Goal: Information Seeking & Learning: Learn about a topic

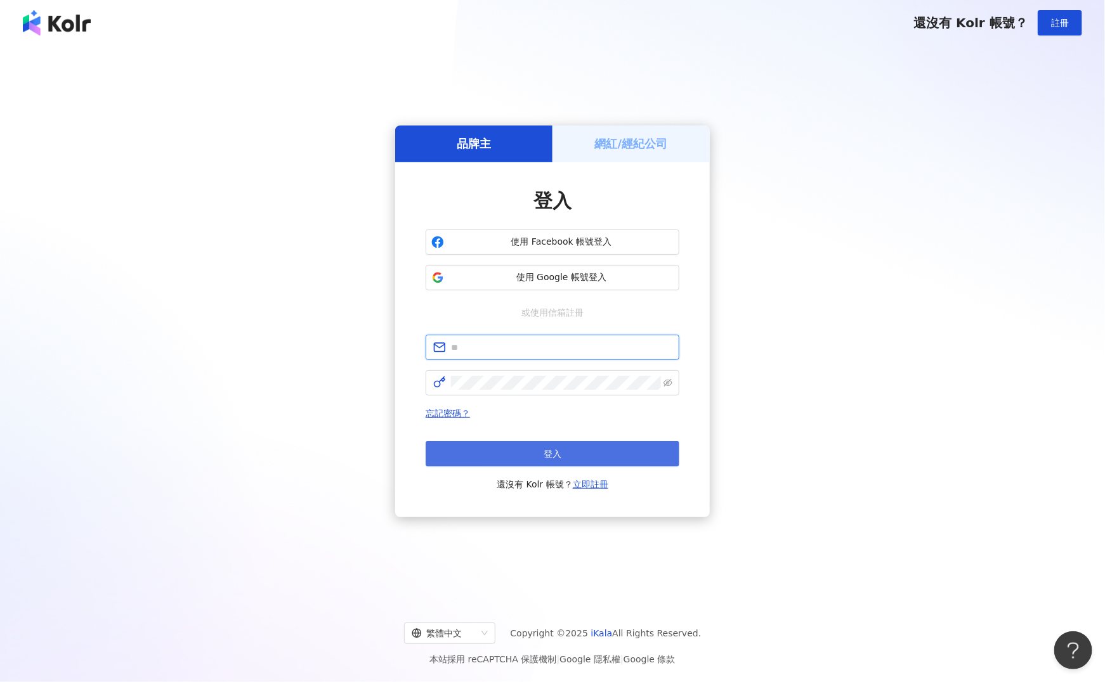
type input "**********"
click at [552, 462] on button "登入" at bounding box center [553, 453] width 254 height 25
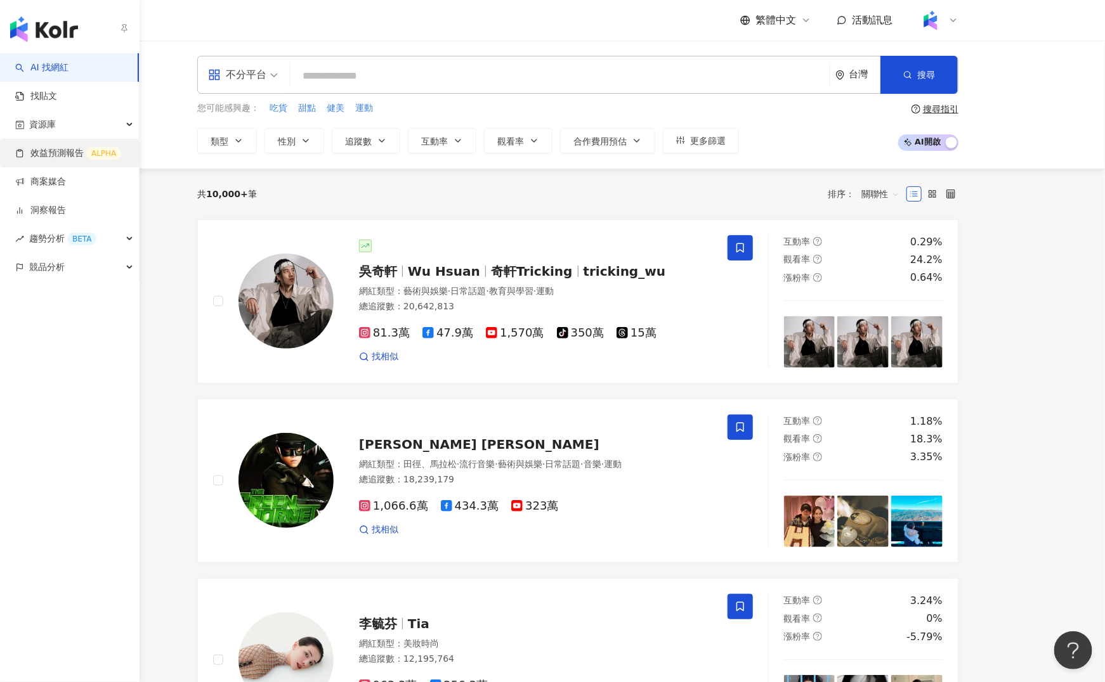
click at [67, 150] on link "效益預測報告 ALPHA" at bounding box center [68, 153] width 106 height 13
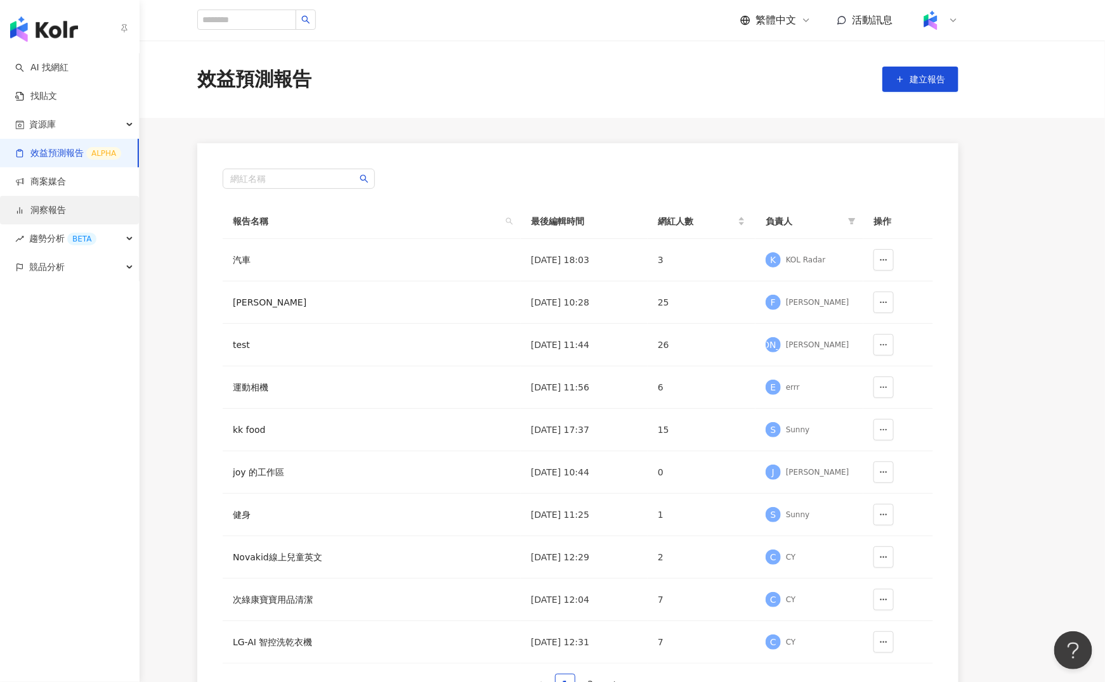
click at [64, 204] on link "洞察報告" at bounding box center [40, 210] width 51 height 13
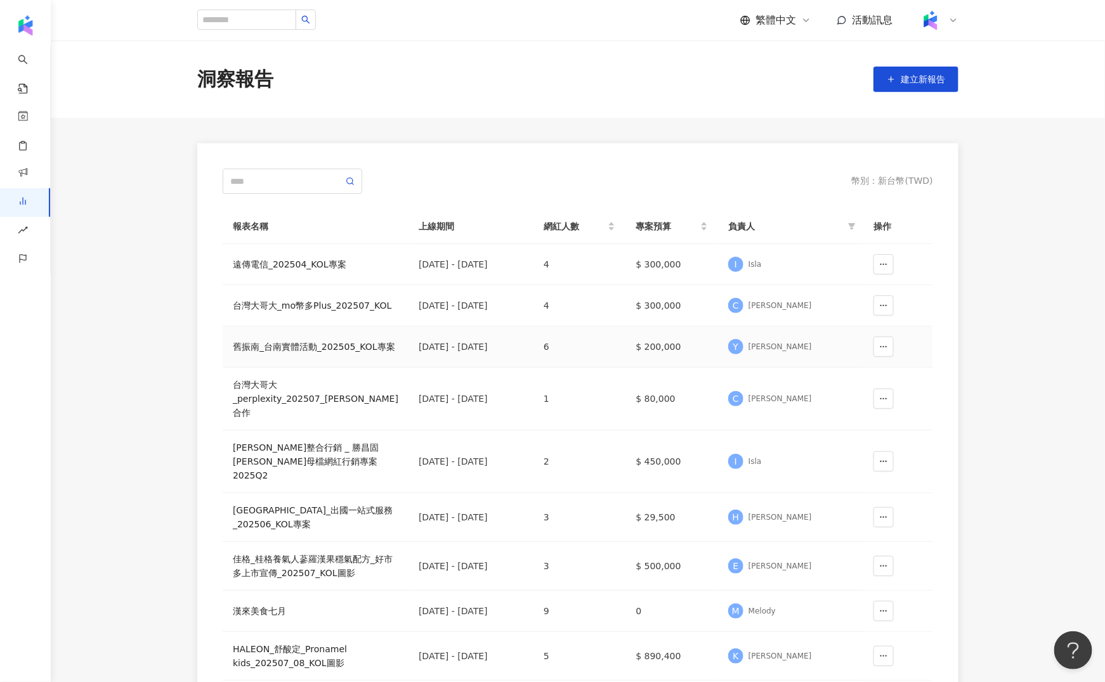
click at [812, 356] on div "Y [PERSON_NAME]" at bounding box center [790, 346] width 125 height 19
click at [701, 359] on td "$ 200,000" at bounding box center [671, 347] width 93 height 41
click at [280, 354] on div "舊振南_台南實體活動_202505_KOL專案" at bounding box center [316, 347] width 166 height 14
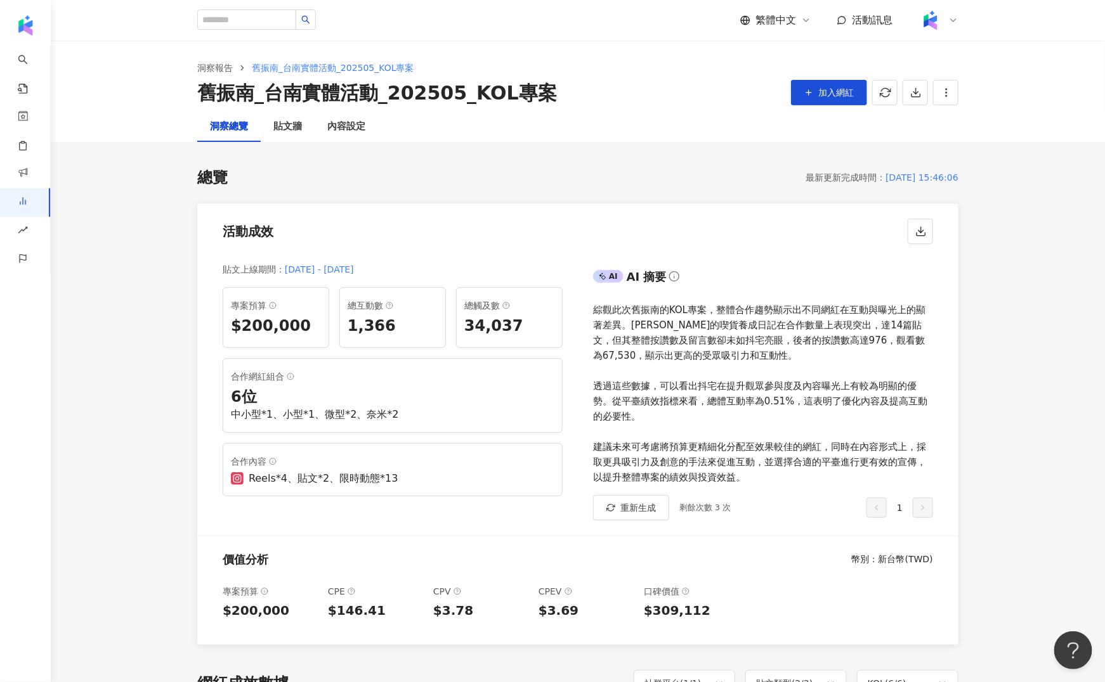
click at [885, 176] on div "[DATE] 15:46:06" at bounding box center [921, 177] width 73 height 15
click at [958, 178] on div "[DATE] 15:46:06" at bounding box center [921, 177] width 73 height 15
click at [937, 98] on button "button" at bounding box center [945, 92] width 25 height 25
click at [953, 117] on div "設定報告" at bounding box center [967, 123] width 49 height 14
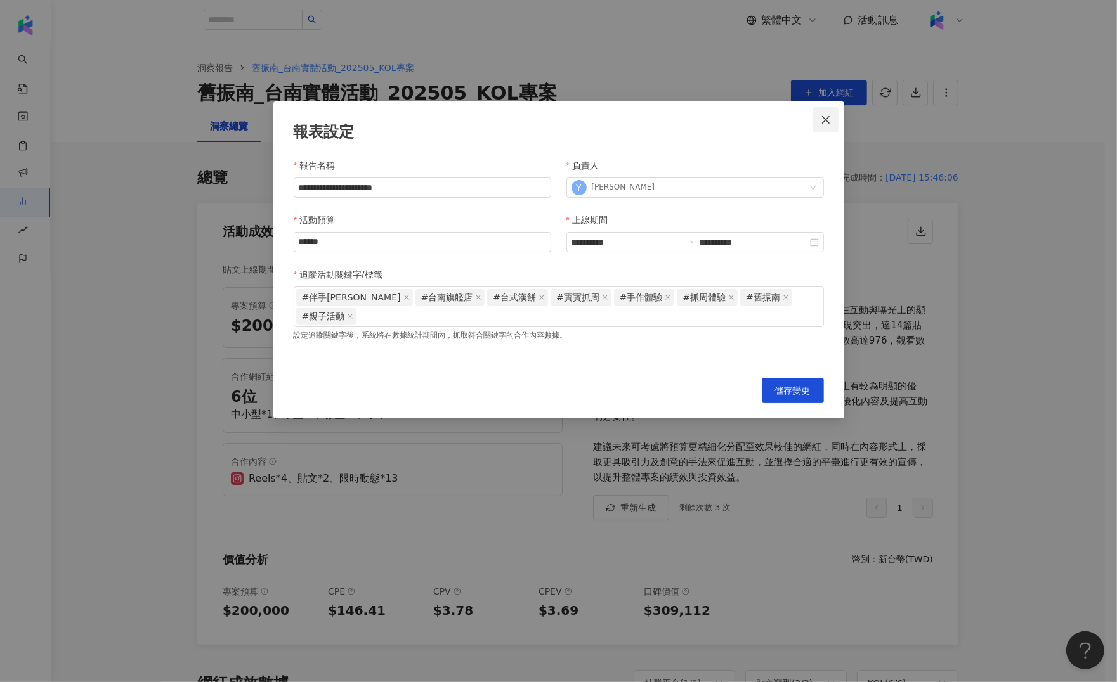
click at [835, 115] on span "Close" at bounding box center [825, 120] width 25 height 10
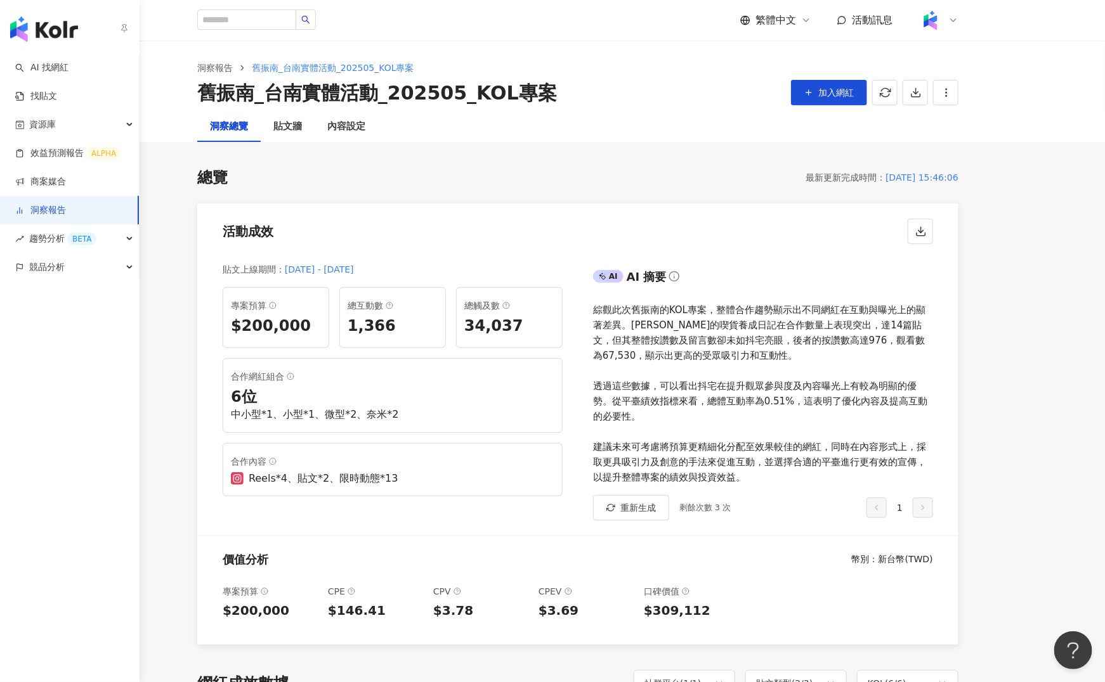
click at [65, 204] on link "洞察報告" at bounding box center [40, 210] width 51 height 13
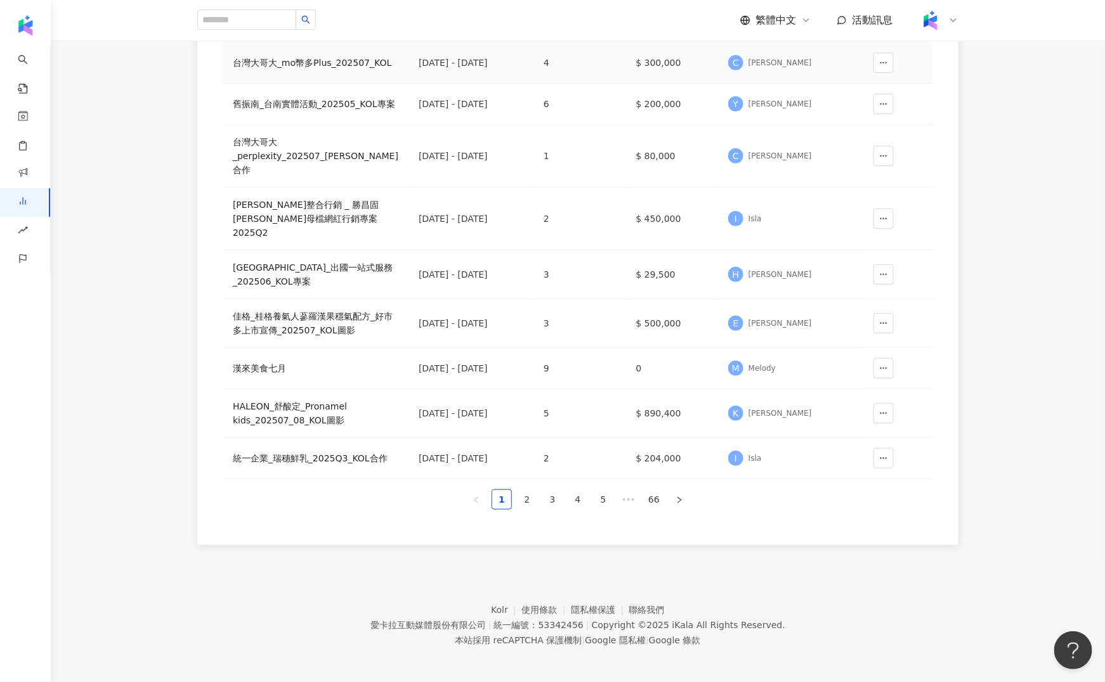
scroll to position [252, 0]
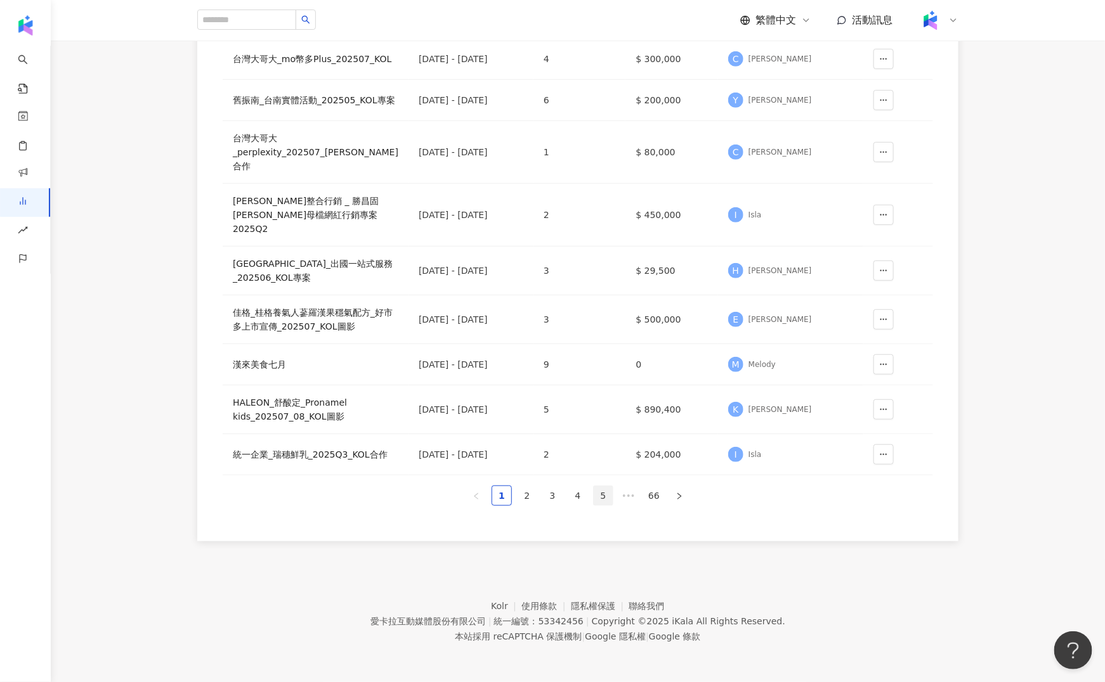
click at [605, 492] on link "5" at bounding box center [603, 495] width 19 height 19
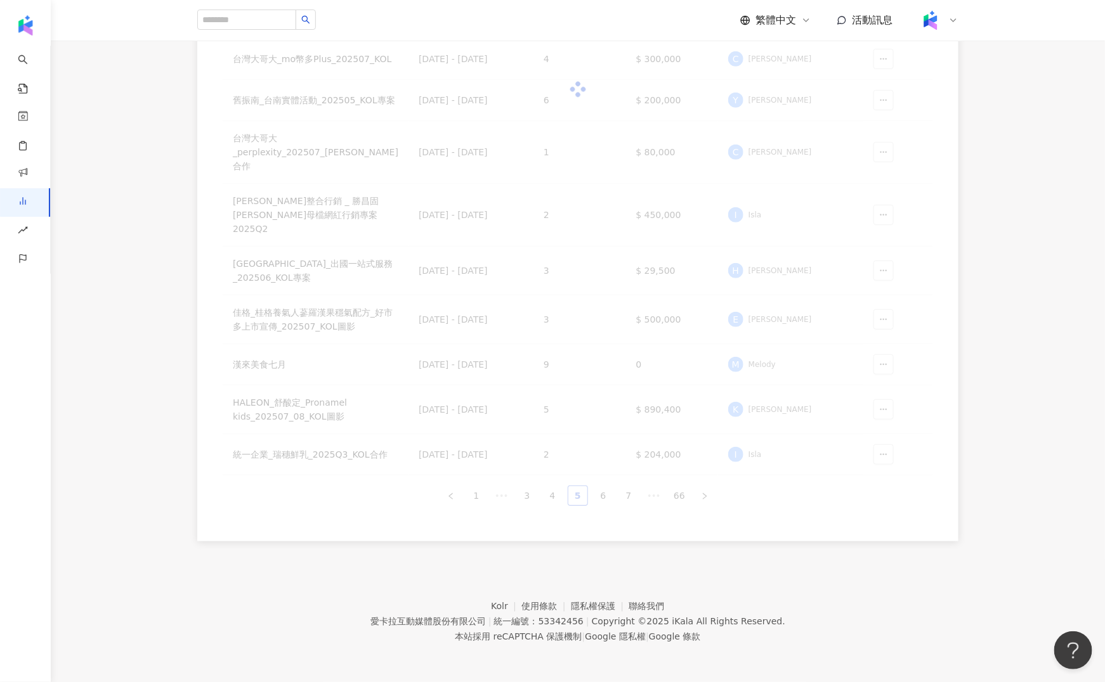
scroll to position [223, 0]
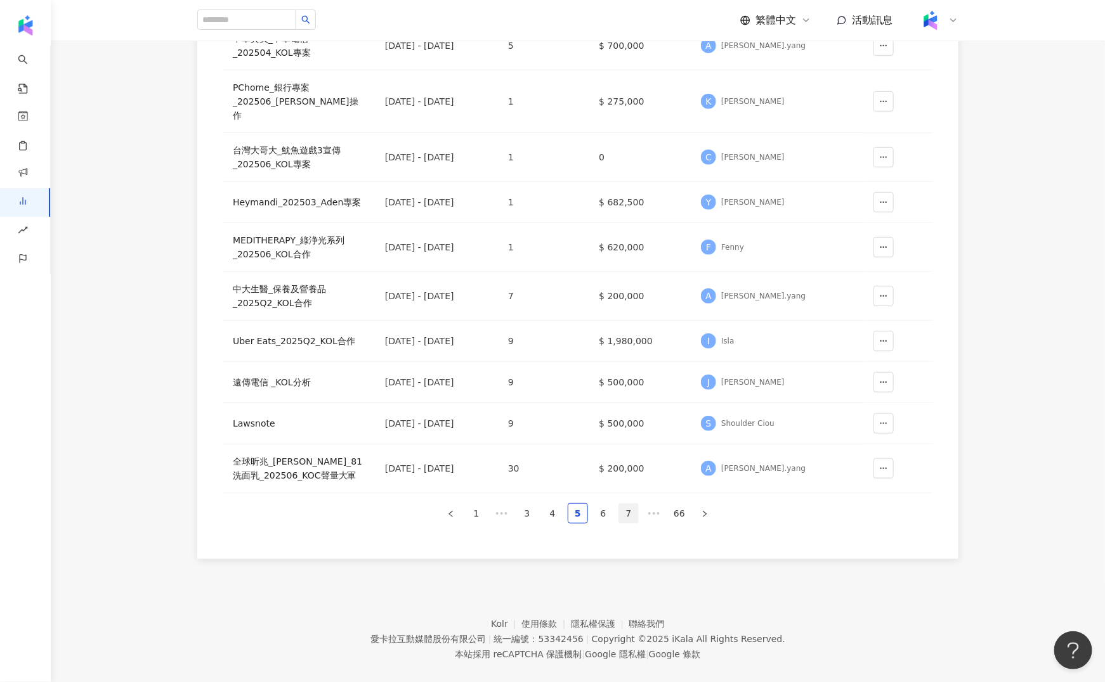
click at [633, 504] on link "7" at bounding box center [628, 513] width 19 height 19
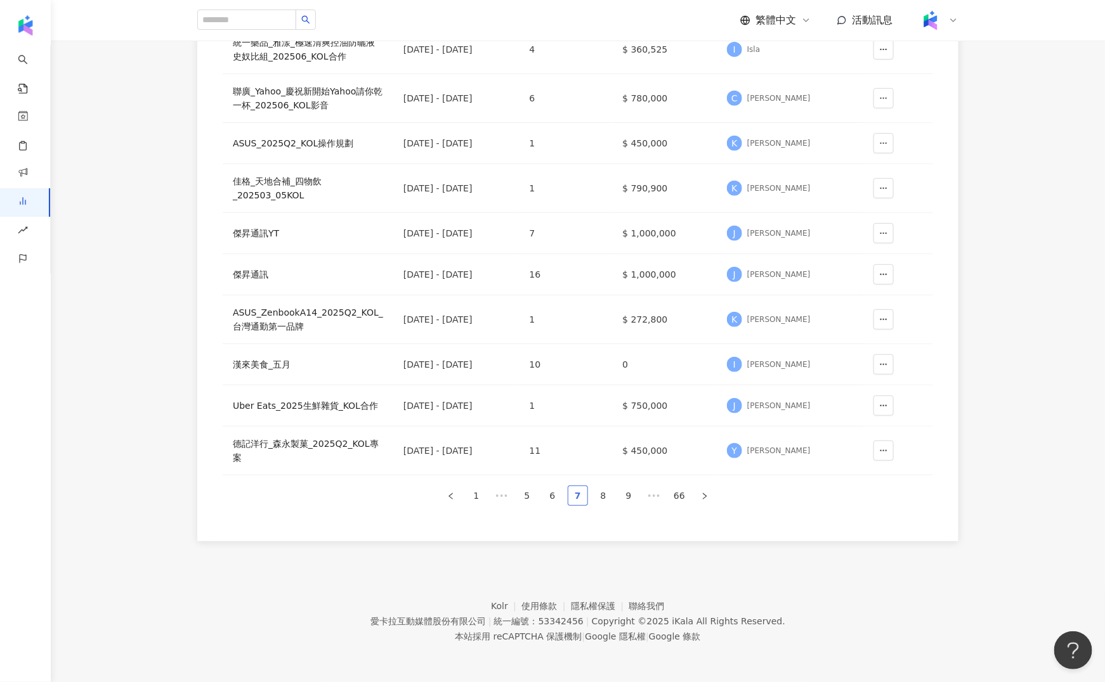
scroll to position [216, 0]
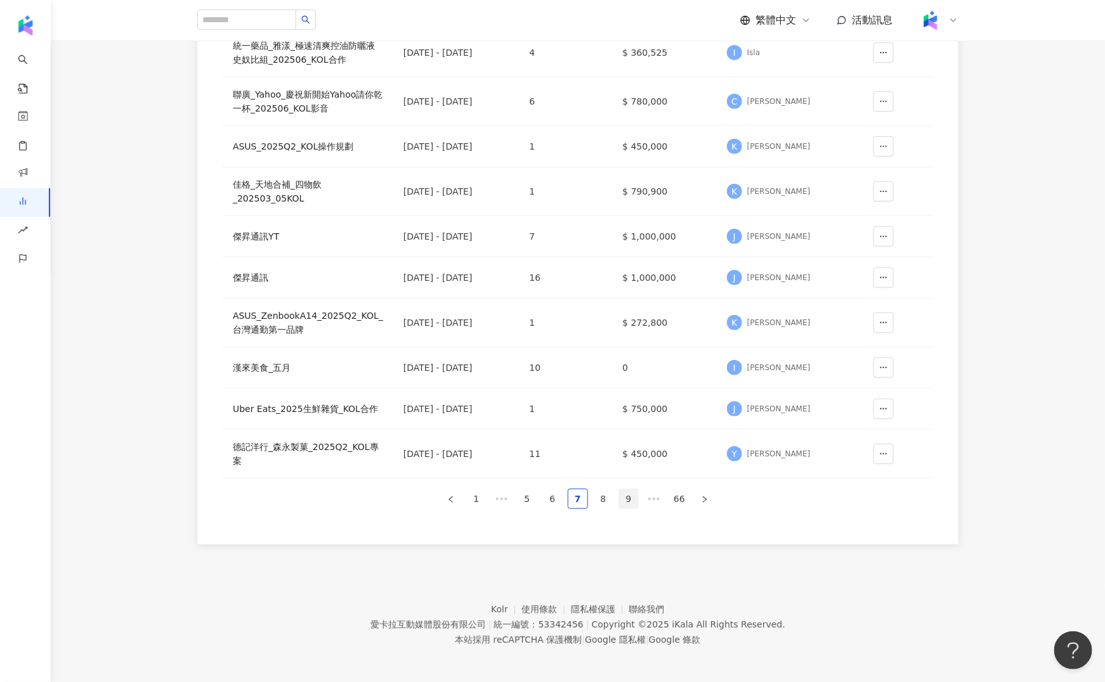
click at [634, 497] on link "9" at bounding box center [628, 499] width 19 height 19
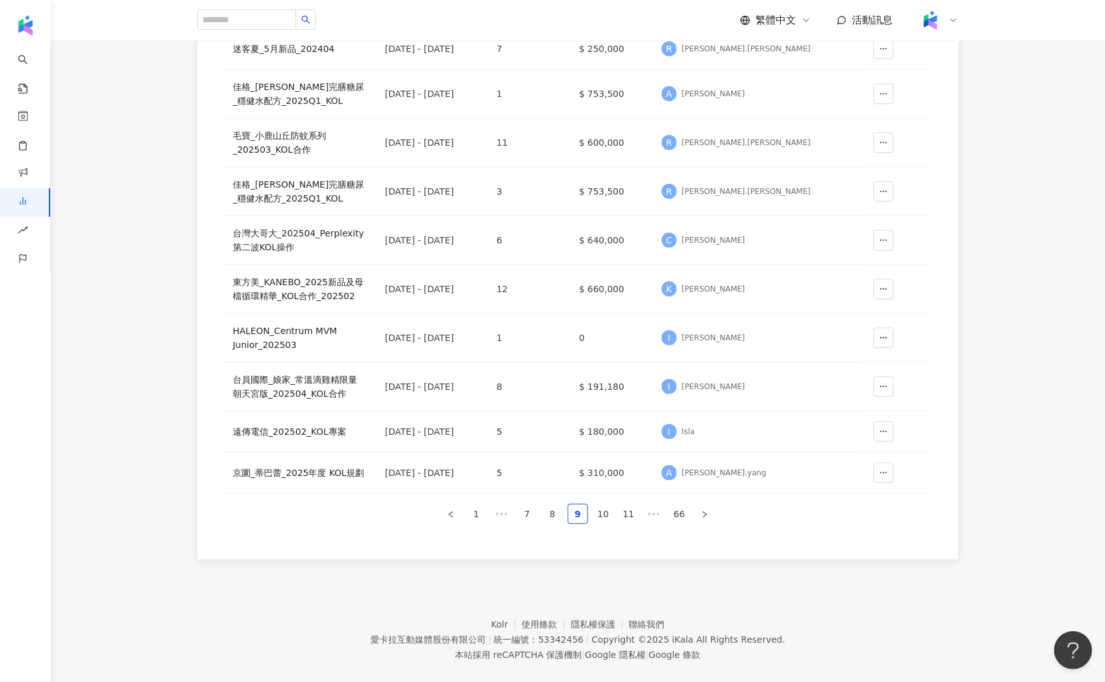
click at [633, 497] on div "報表名稱 上線期間 網紅人數 專案預算 負責人 操作 迷客夏_5月新品_202404 [DATE] - [DATE] 7 $ 250,000 R [PERSO…" at bounding box center [578, 259] width 710 height 531
click at [342, 425] on div "遠傳電信_202502_KOL專案" at bounding box center [299, 432] width 132 height 14
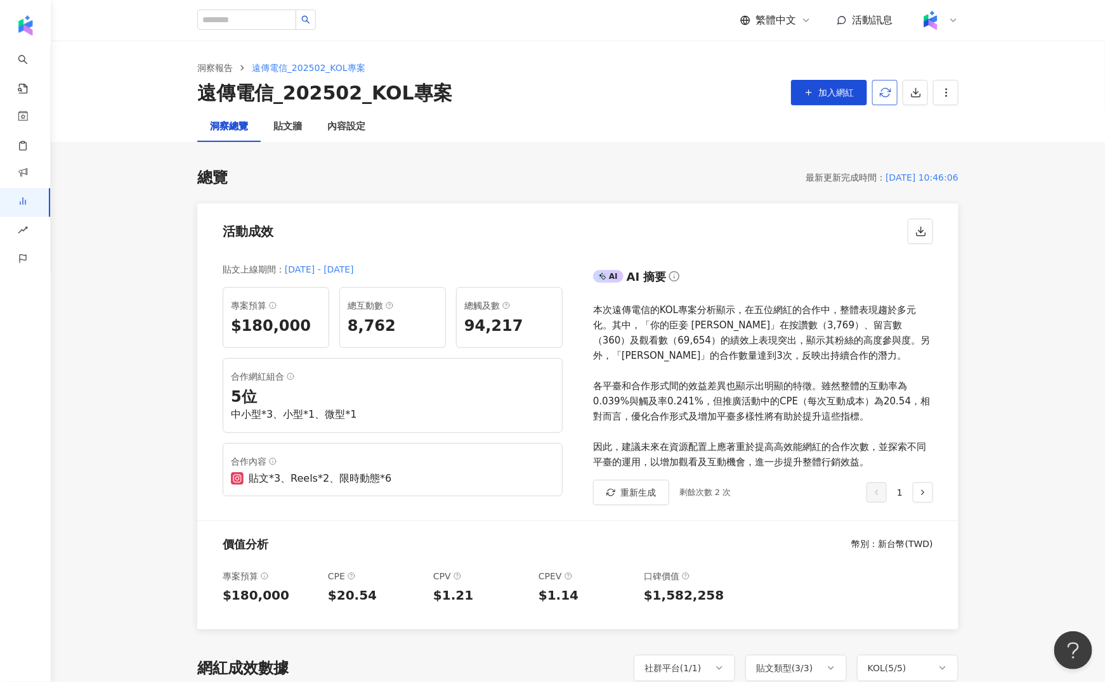
click at [881, 100] on button "button" at bounding box center [884, 92] width 25 height 25
